Goal: Task Accomplishment & Management: Use online tool/utility

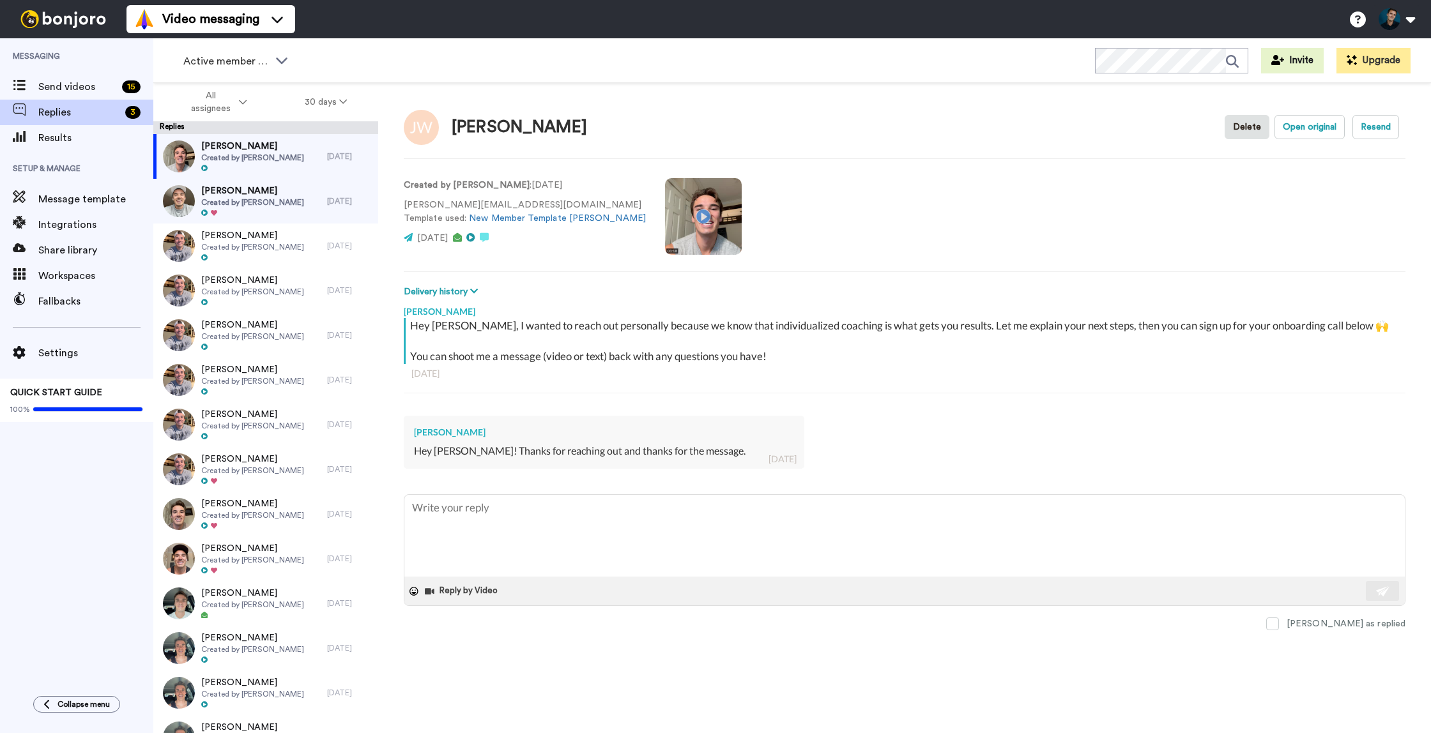
type textarea "x"
click at [238, 207] on span "Created by [PERSON_NAME]" at bounding box center [252, 202] width 103 height 10
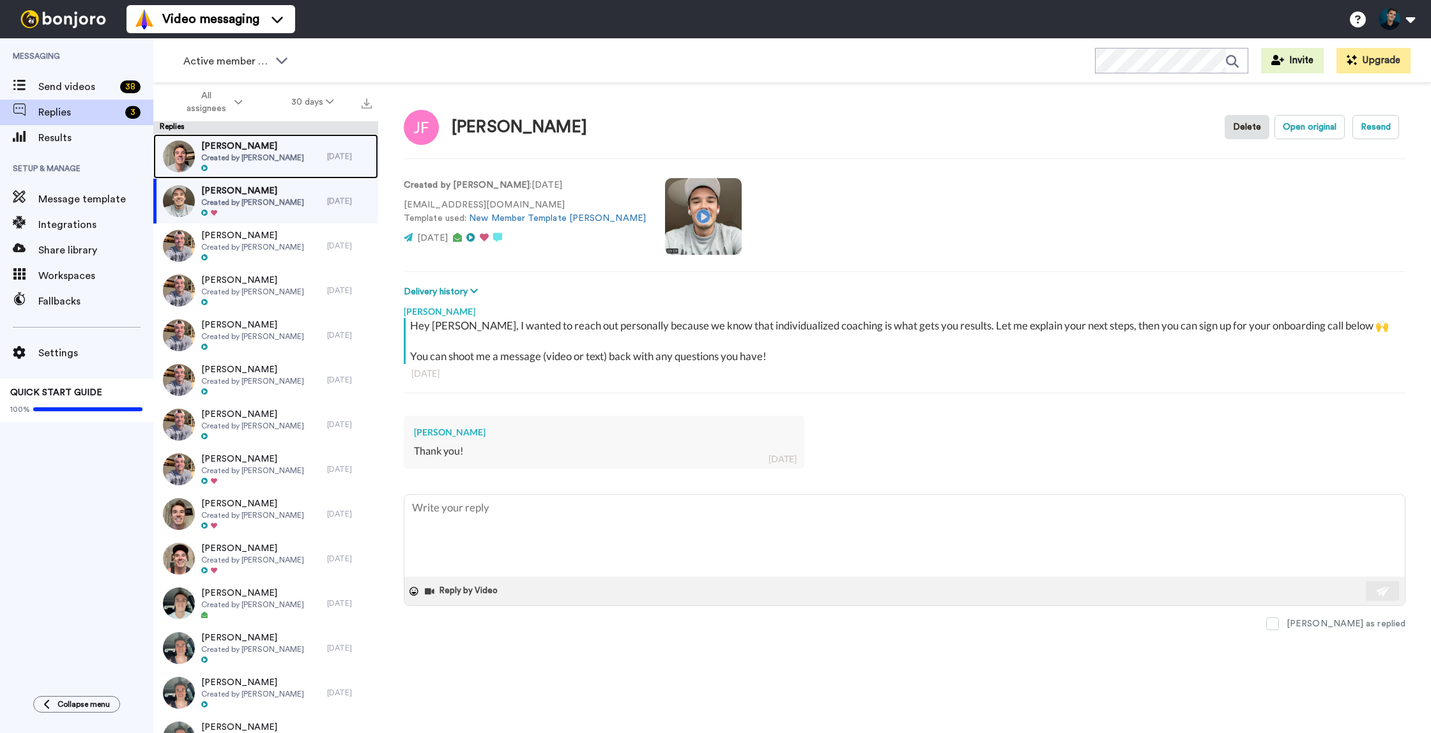
click at [294, 156] on div "[PERSON_NAME] Created by [PERSON_NAME]" at bounding box center [240, 156] width 174 height 45
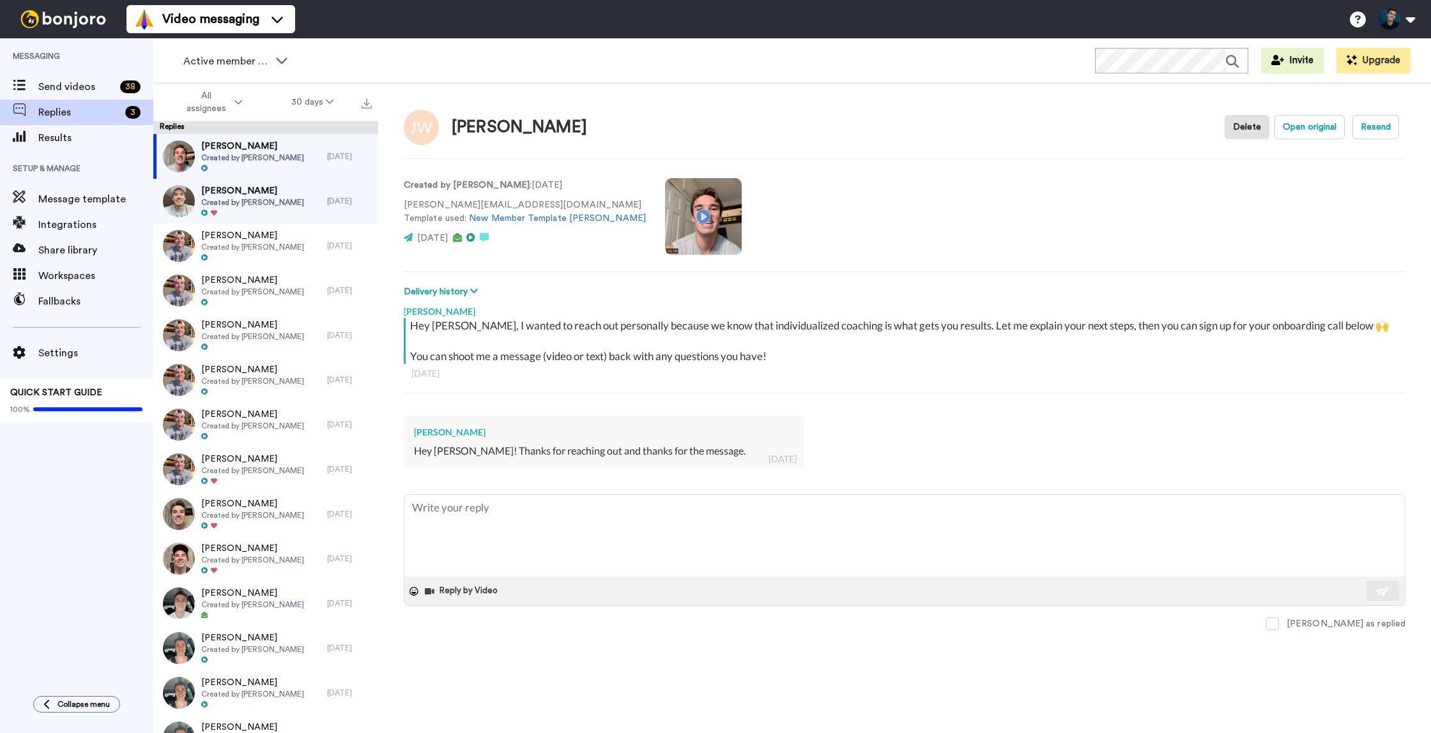
type textarea "x"
